Goal: Navigation & Orientation: Find specific page/section

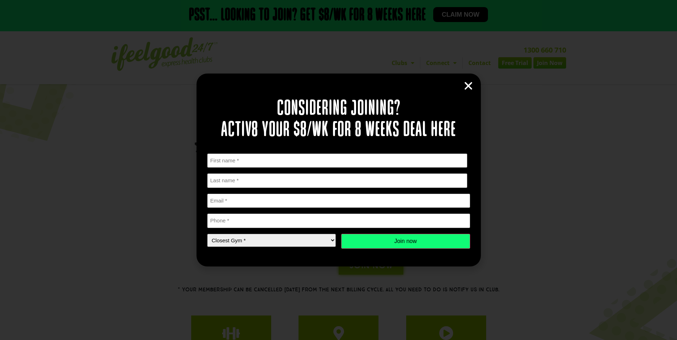
click at [468, 84] on icon "Close" at bounding box center [468, 86] width 11 height 11
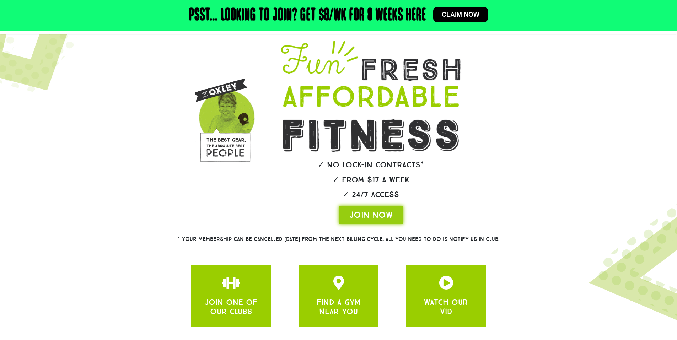
scroll to position [99, 0]
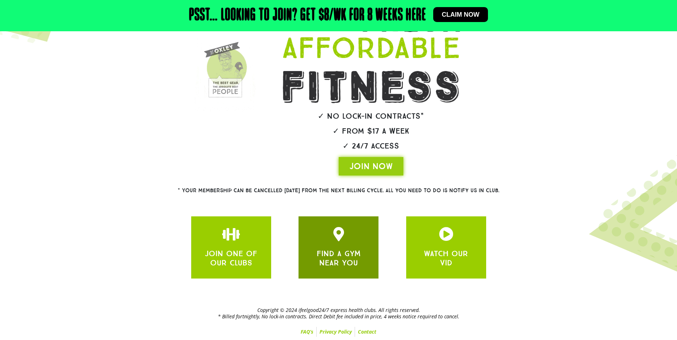
click at [335, 255] on link "FIND A GYM NEAR YOU" at bounding box center [339, 258] width 44 height 19
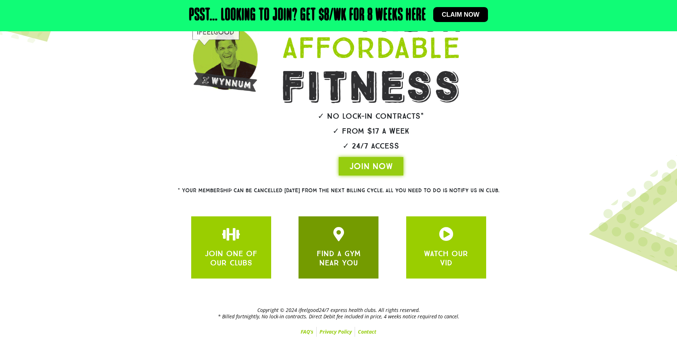
click at [337, 246] on div "FIND A GYM NEAR YOU" at bounding box center [338, 247] width 59 height 41
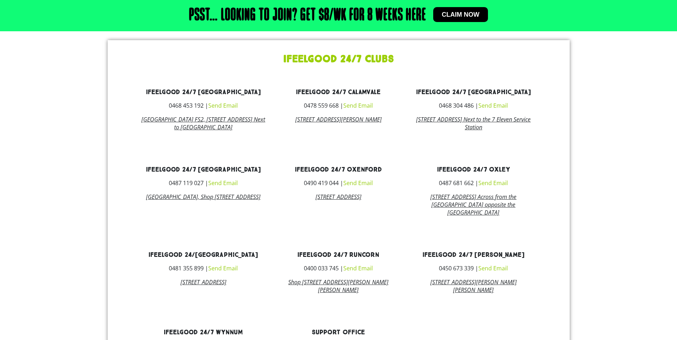
scroll to position [533, 0]
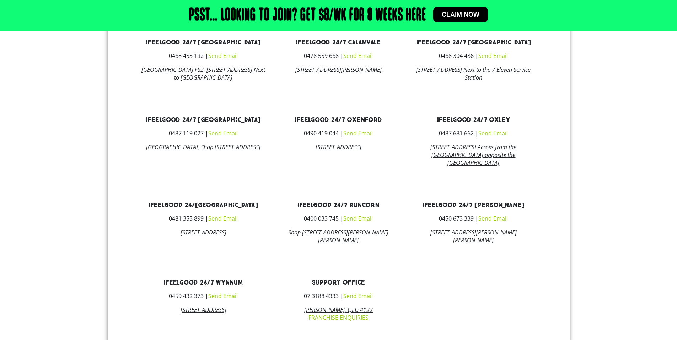
click at [340, 151] on link "[STREET_ADDRESS]" at bounding box center [339, 147] width 46 height 8
